Goal: Task Accomplishment & Management: Manage account settings

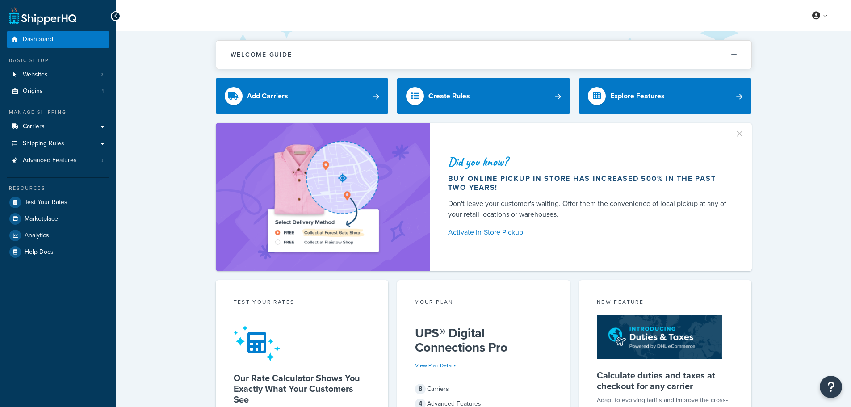
click at [374, 221] on img at bounding box center [323, 197] width 162 height 122
click at [65, 157] on span "Advanced Features" at bounding box center [50, 161] width 54 height 8
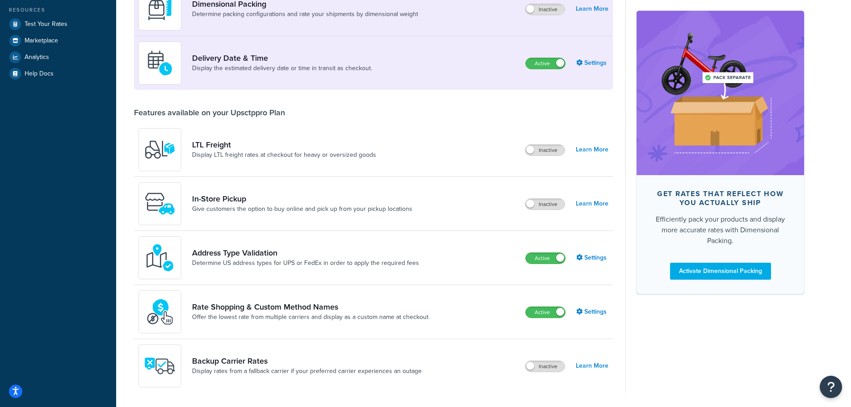
scroll to position [179, 0]
click at [588, 254] on link "Settings" at bounding box center [592, 257] width 32 height 13
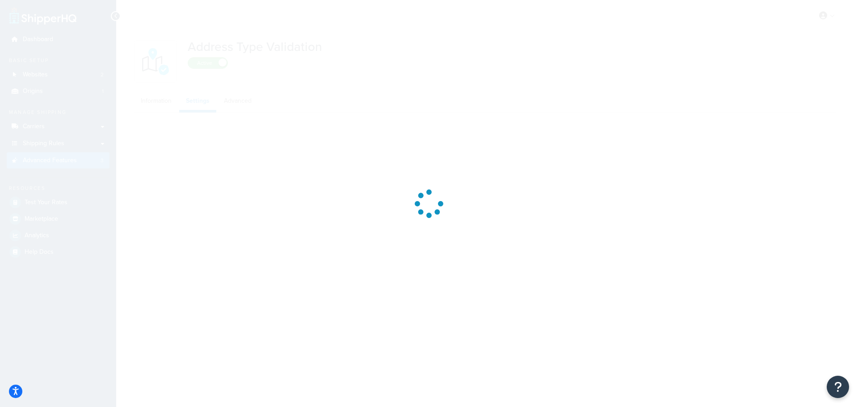
select select "132022"
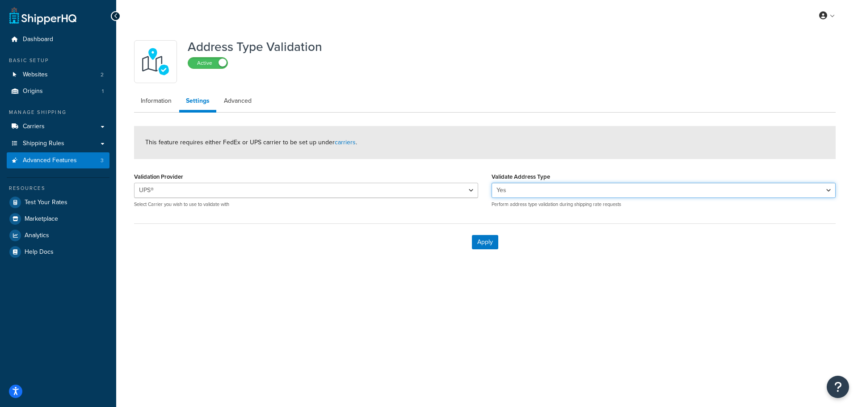
click at [611, 190] on select "Yes No" at bounding box center [664, 190] width 344 height 15
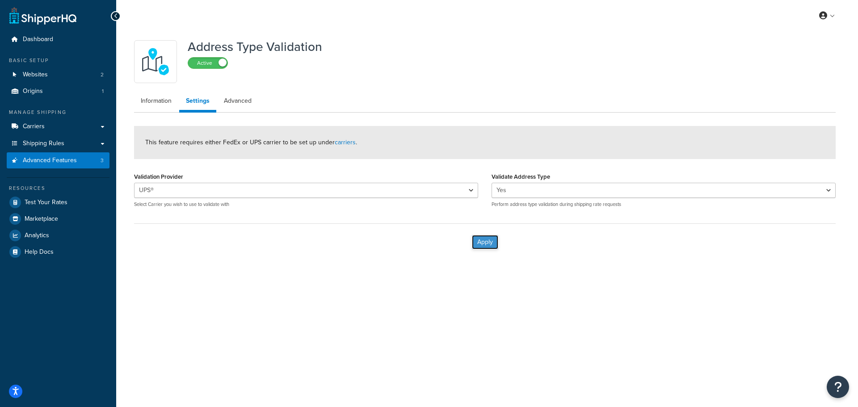
click at [486, 244] on button "Apply" at bounding box center [485, 242] width 26 height 14
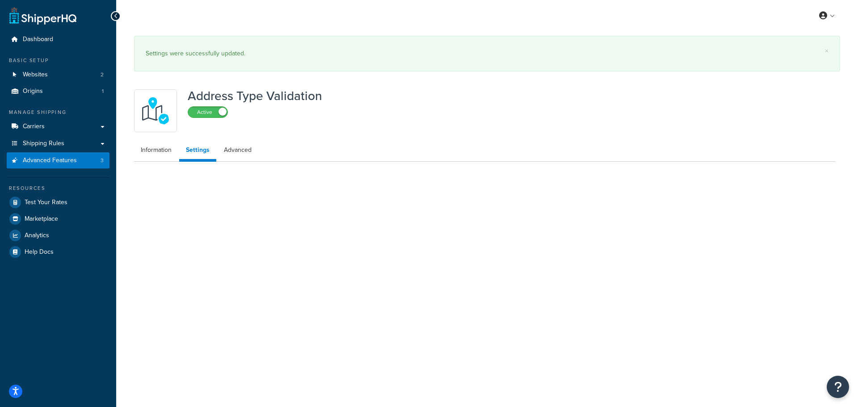
select select "132022"
